Goal: Information Seeking & Learning: Learn about a topic

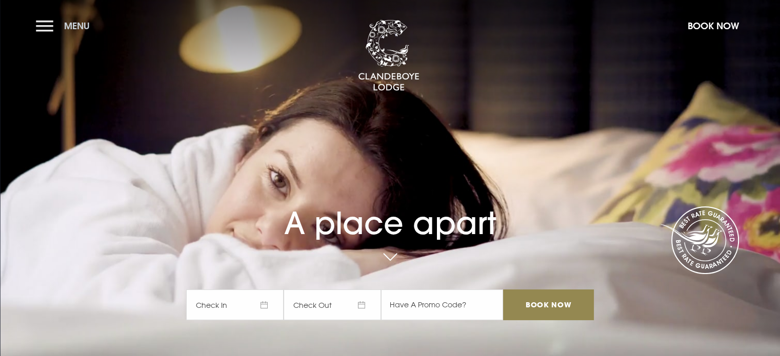
click at [46, 25] on button "Menu" at bounding box center [65, 26] width 59 height 22
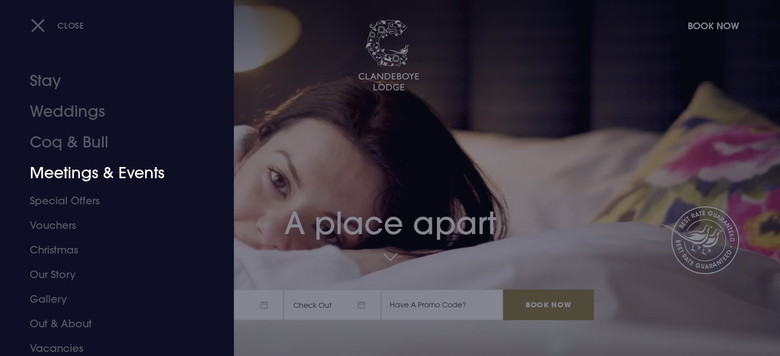
click at [81, 170] on link "Meetings & Events" at bounding box center [111, 173] width 162 height 31
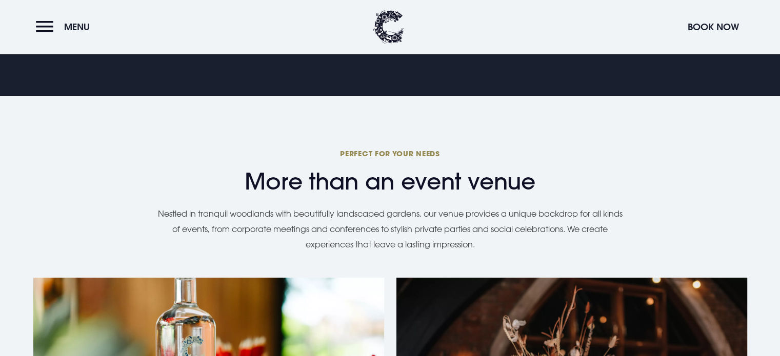
scroll to position [820, 0]
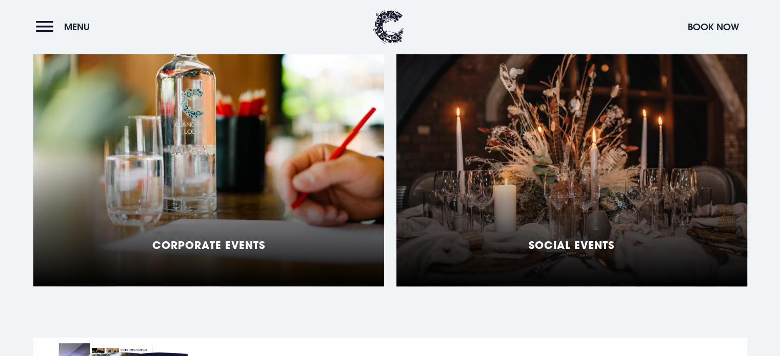
click at [578, 172] on div "Social Events" at bounding box center [571, 158] width 351 height 256
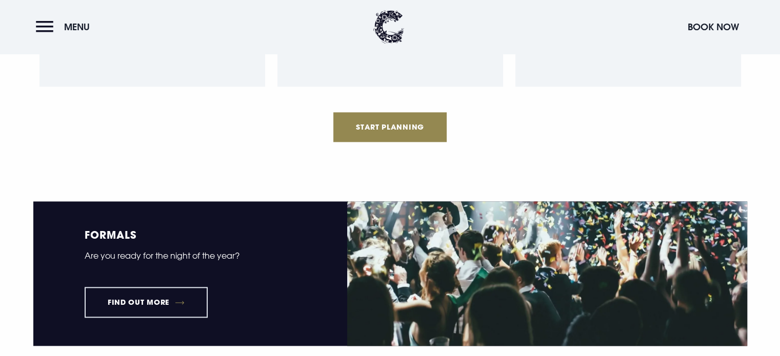
scroll to position [1231, 0]
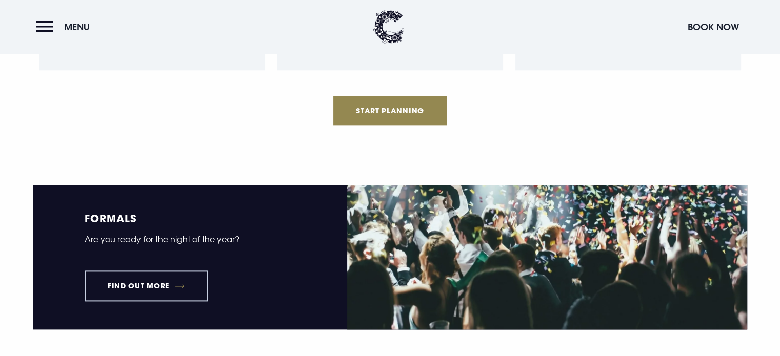
click at [152, 283] on link "Find out more" at bounding box center [147, 286] width 124 height 31
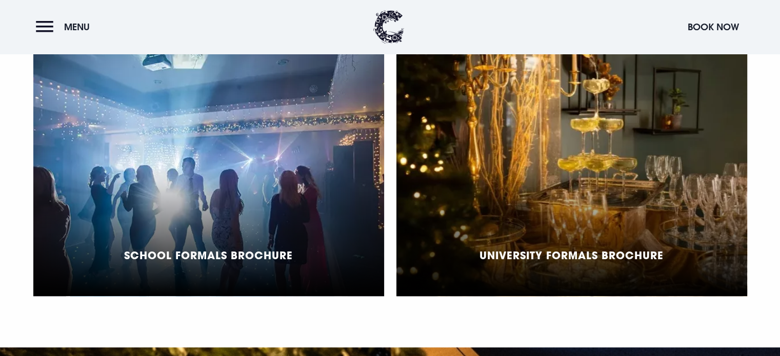
scroll to position [923, 0]
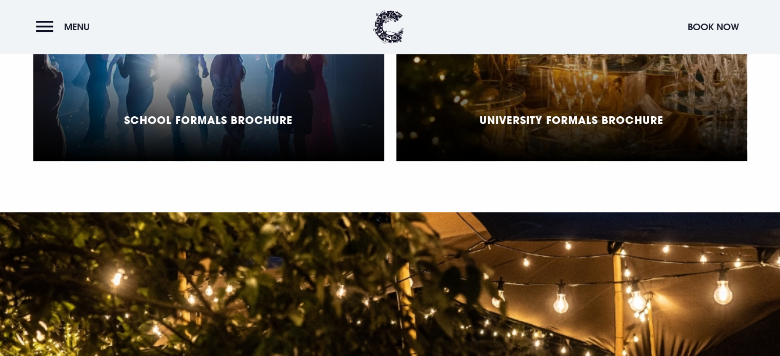
click at [259, 117] on h5 "School Formals Brochure" at bounding box center [208, 120] width 169 height 12
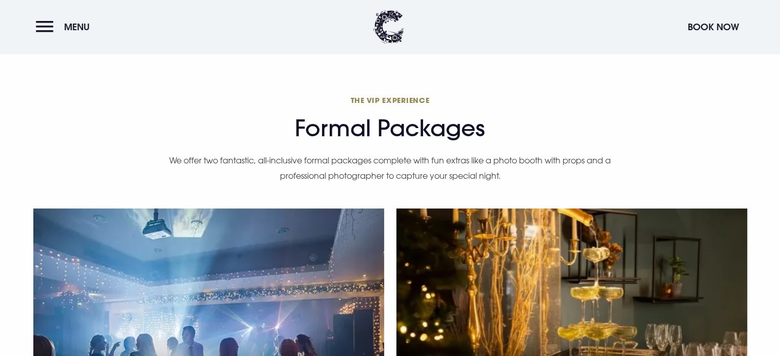
scroll to position [923, 0]
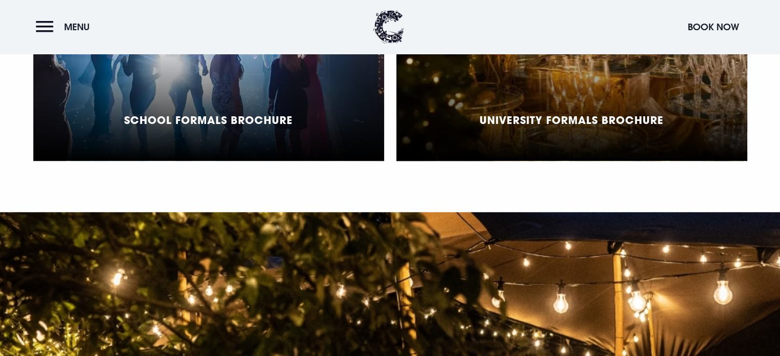
click at [615, 114] on h5 "University Formals Brochure" at bounding box center [571, 120] width 184 height 12
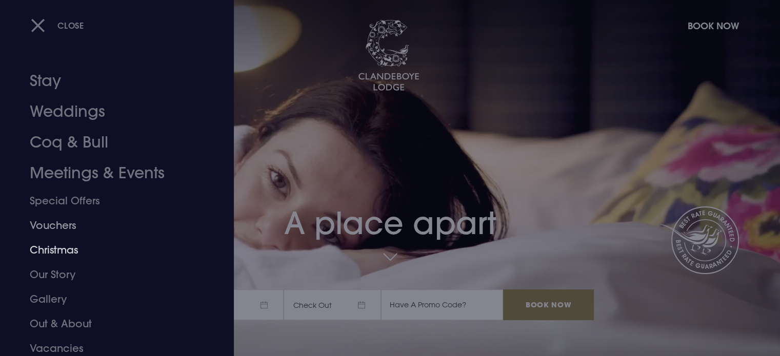
scroll to position [29, 0]
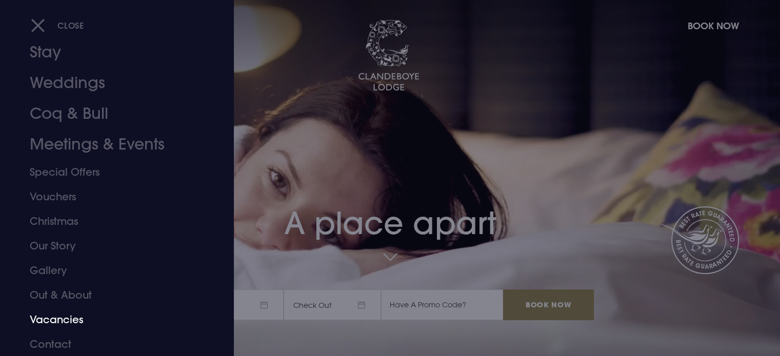
click at [52, 318] on link "Vacancies" at bounding box center [111, 320] width 162 height 25
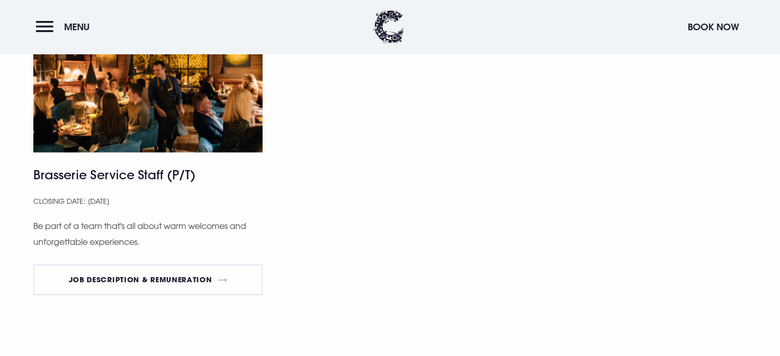
scroll to position [667, 0]
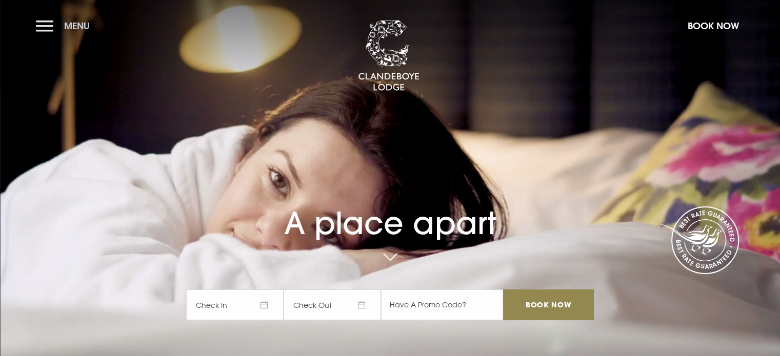
click at [39, 22] on button "Menu" at bounding box center [65, 26] width 59 height 22
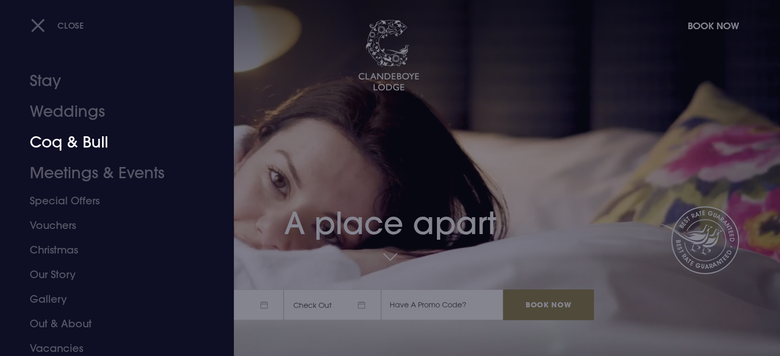
drag, startPoint x: 72, startPoint y: 140, endPoint x: 53, endPoint y: 148, distance: 19.8
click at [71, 141] on link "Coq & Bull" at bounding box center [111, 142] width 162 height 31
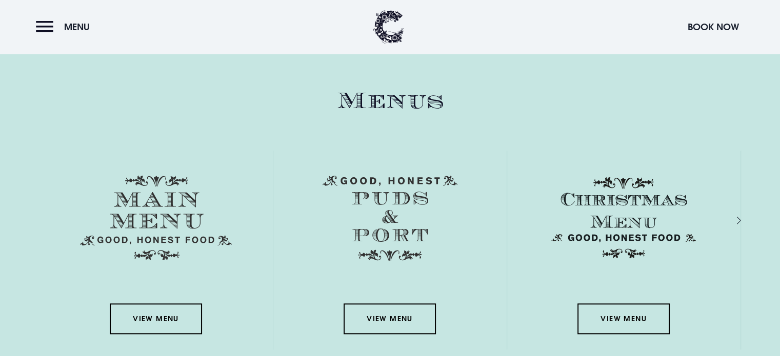
scroll to position [1480, 0]
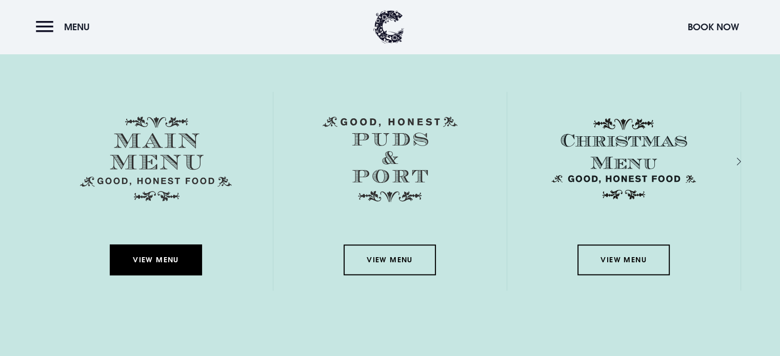
click at [163, 258] on link "View Menu" at bounding box center [156, 260] width 92 height 31
